Goal: Transaction & Acquisition: Purchase product/service

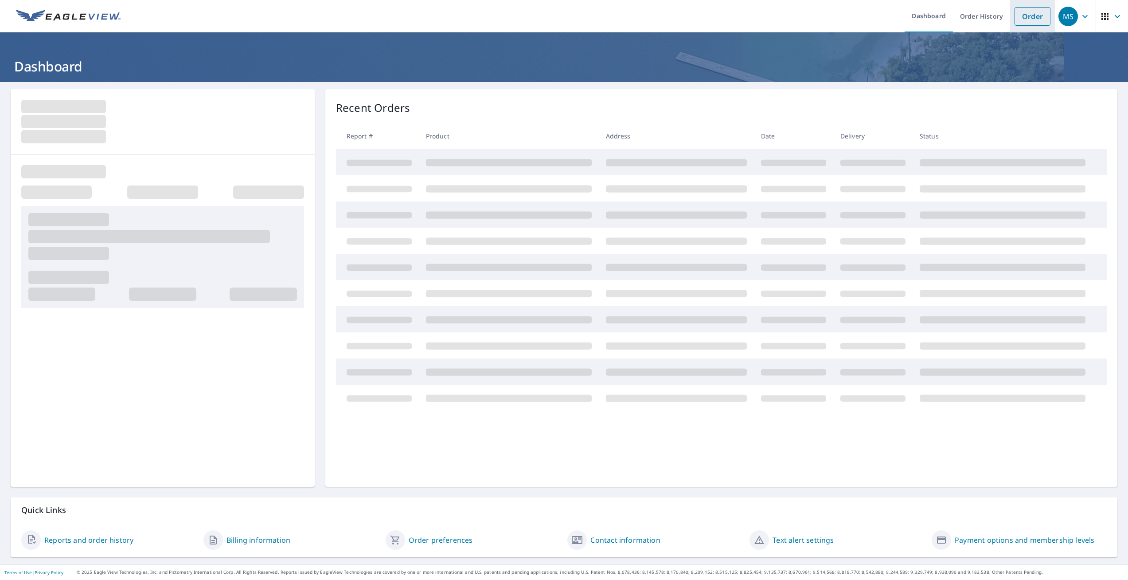
click at [1026, 16] on link "Order" at bounding box center [1033, 16] width 36 height 19
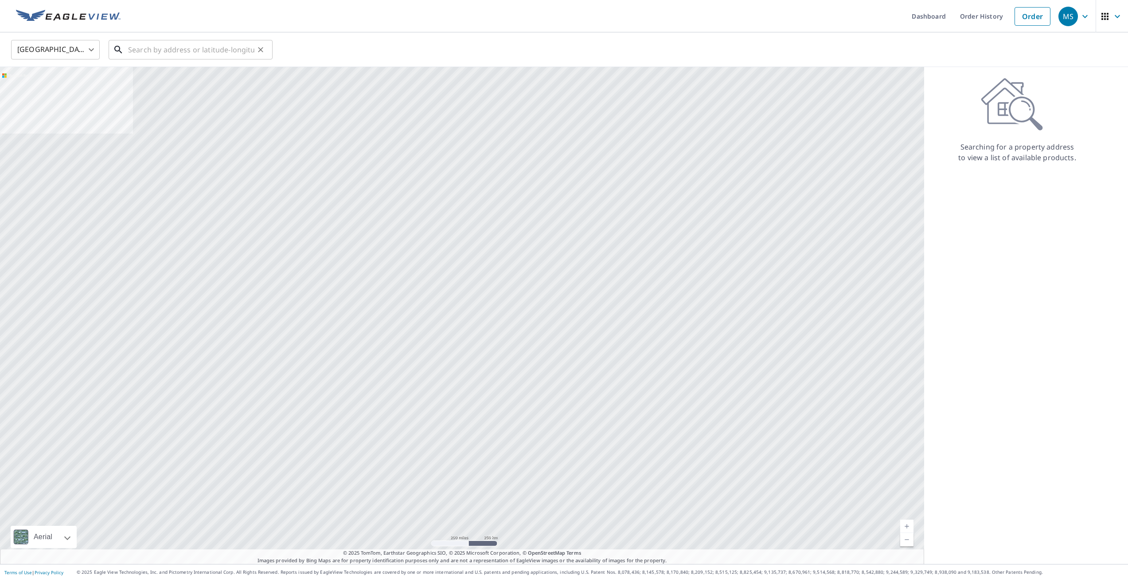
click at [157, 47] on input "text" at bounding box center [191, 49] width 126 height 25
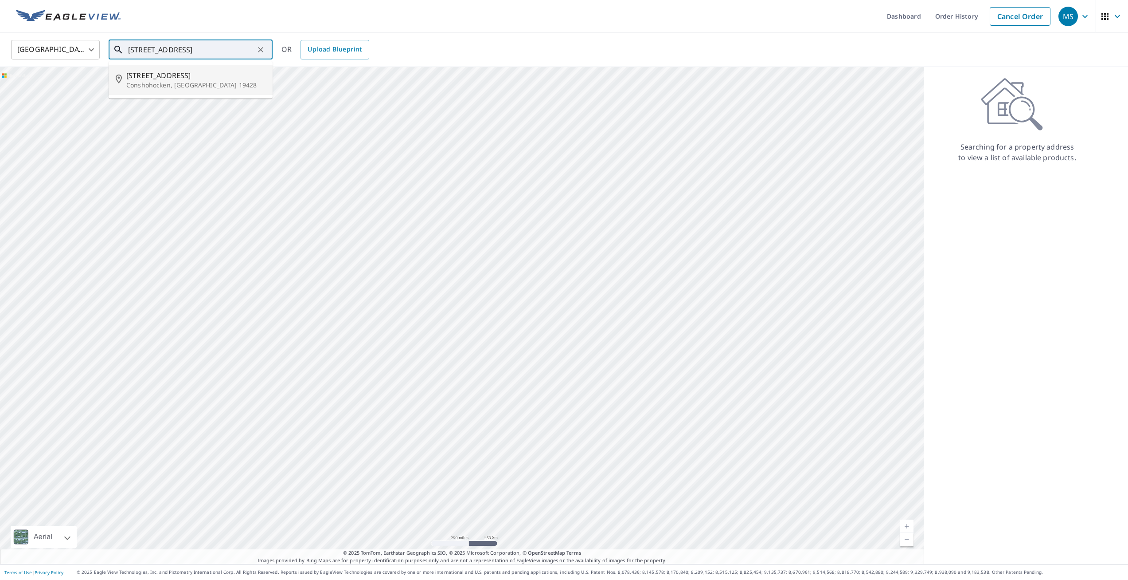
click at [170, 87] on p "Conshohocken, [GEOGRAPHIC_DATA] 19428" at bounding box center [195, 85] width 139 height 9
type input "[STREET_ADDRESS]"
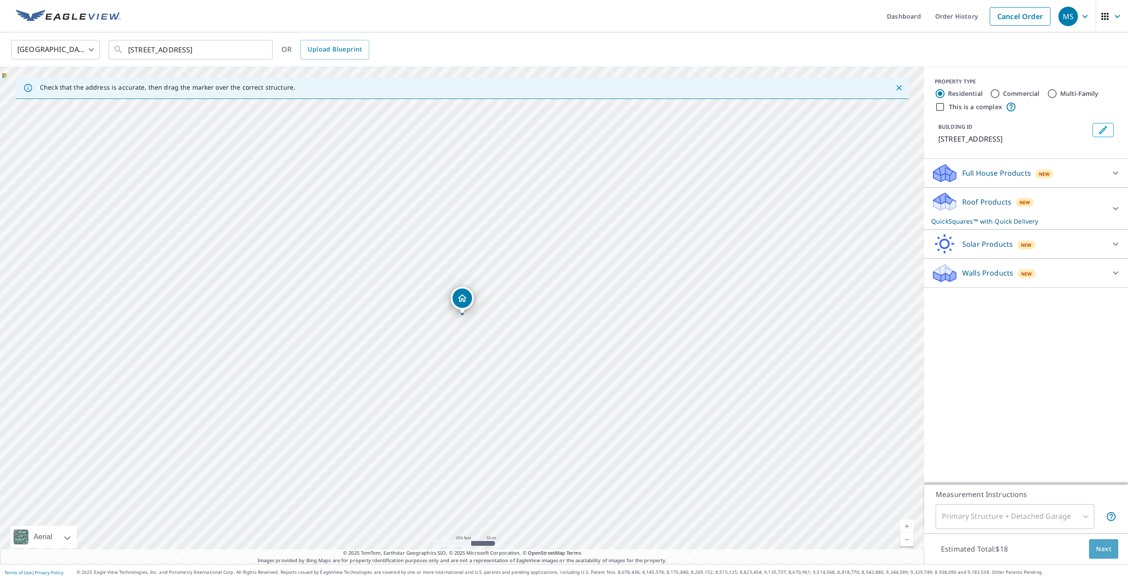
click at [1105, 543] on span "Next" at bounding box center [1104, 548] width 15 height 11
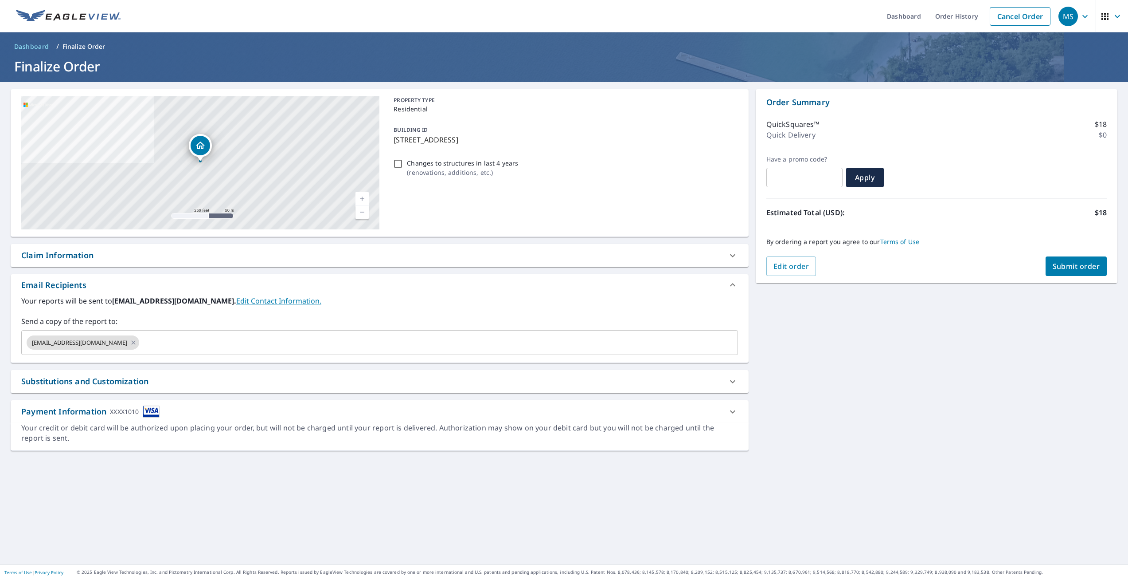
click at [1073, 266] on span "Submit order" at bounding box center [1076, 266] width 47 height 10
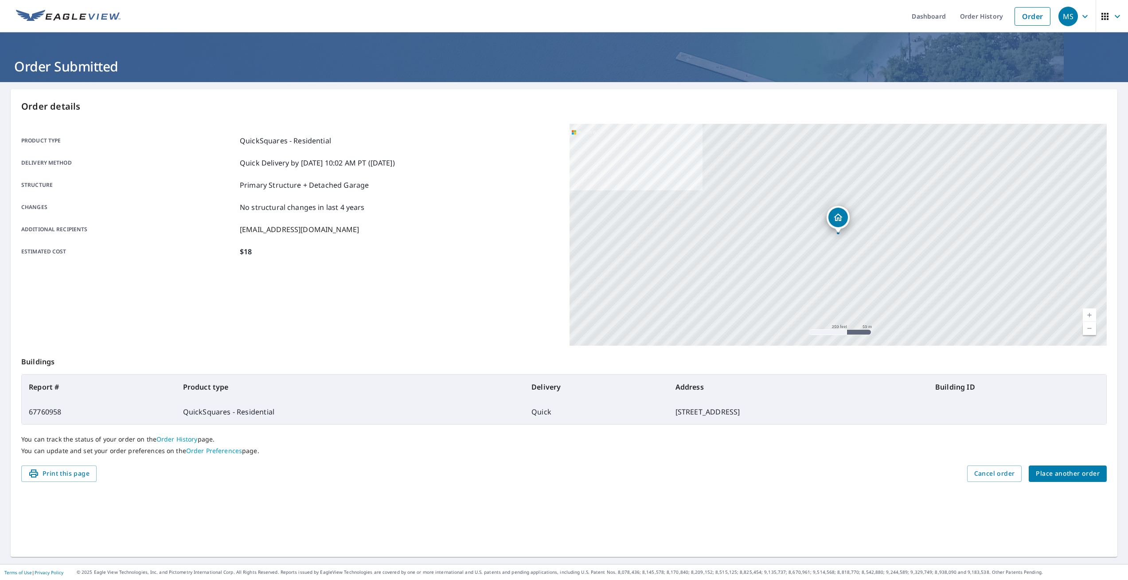
click at [1060, 474] on span "Place another order" at bounding box center [1068, 473] width 64 height 11
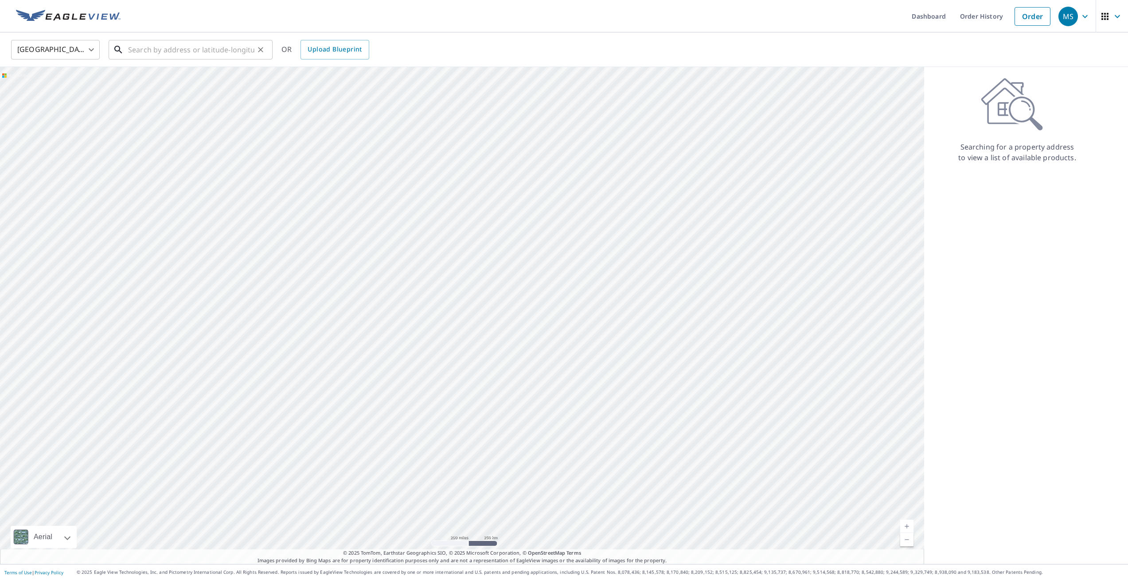
click at [145, 53] on input "text" at bounding box center [191, 49] width 126 height 25
